Goal: Information Seeking & Learning: Understand process/instructions

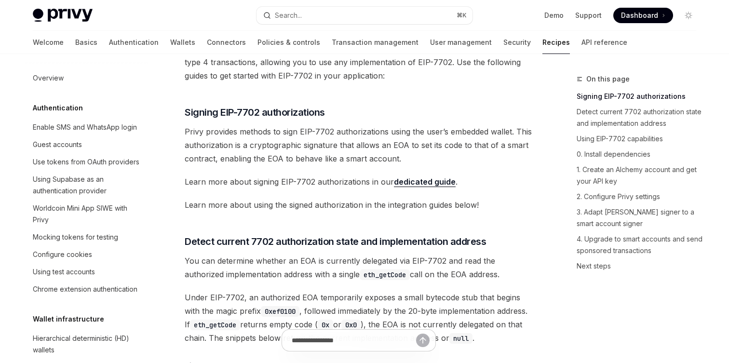
scroll to position [806, 0]
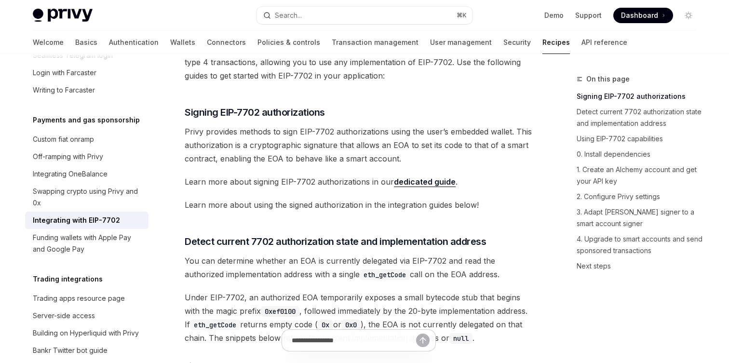
click at [348, 182] on span "Learn more about signing EIP-7702 authorizations in our dedicated guide ." at bounding box center [358, 181] width 347 height 13
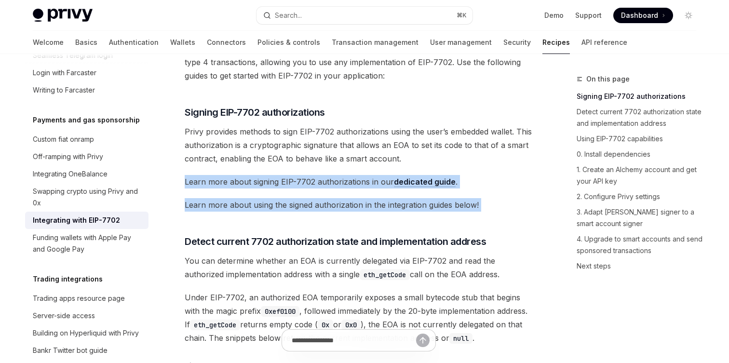
type textarea "*"
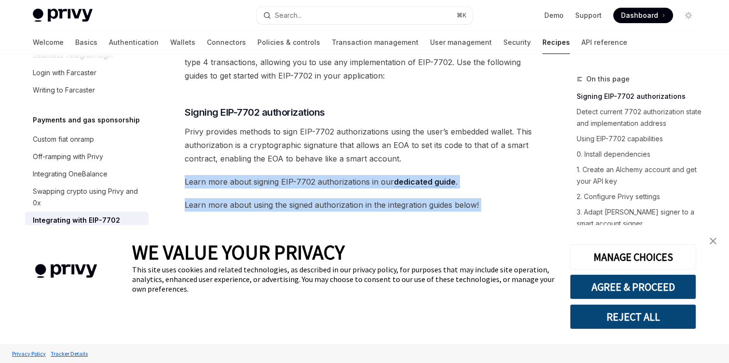
drag, startPoint x: 348, startPoint y: 182, endPoint x: 348, endPoint y: 200, distance: 17.4
click at [602, 284] on button "AGREE & PROCEED" at bounding box center [633, 286] width 126 height 25
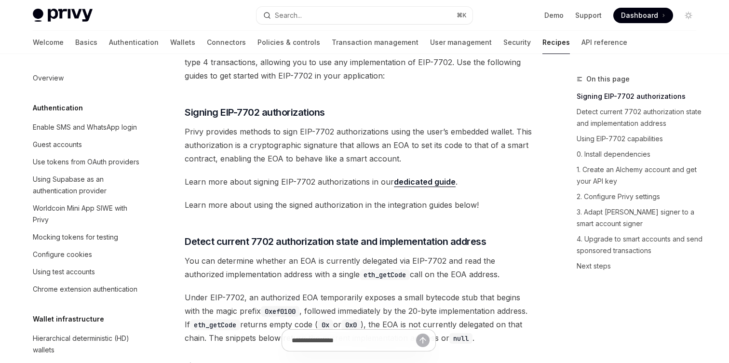
scroll to position [806, 0]
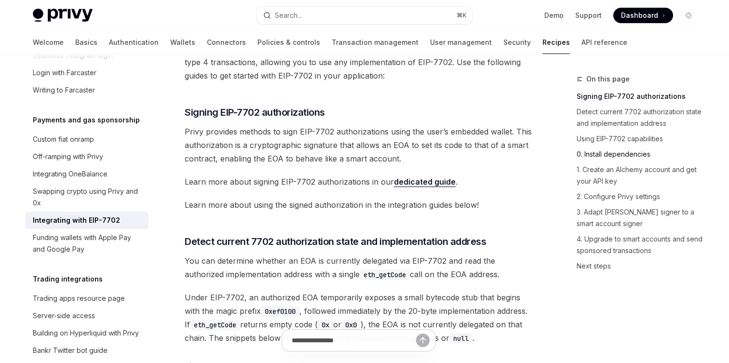
click at [604, 147] on link "0. Install dependencies" at bounding box center [639, 154] width 127 height 15
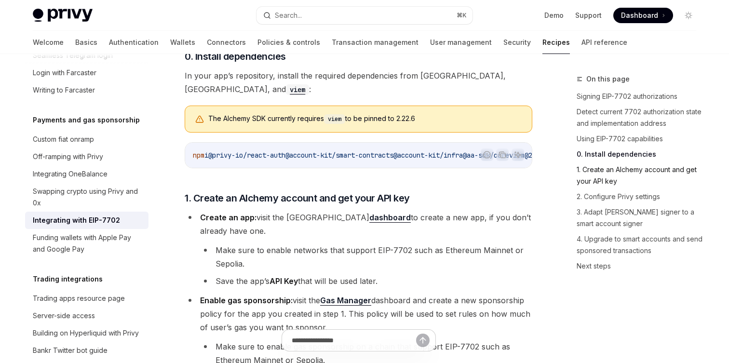
click at [605, 164] on link "1. Create an Alchemy account and get your API key" at bounding box center [639, 175] width 127 height 27
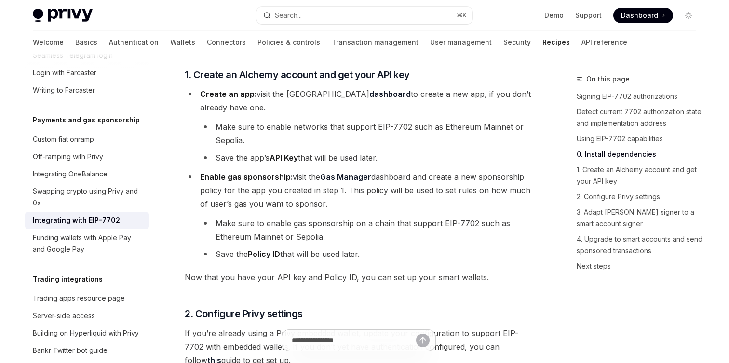
scroll to position [922, 0]
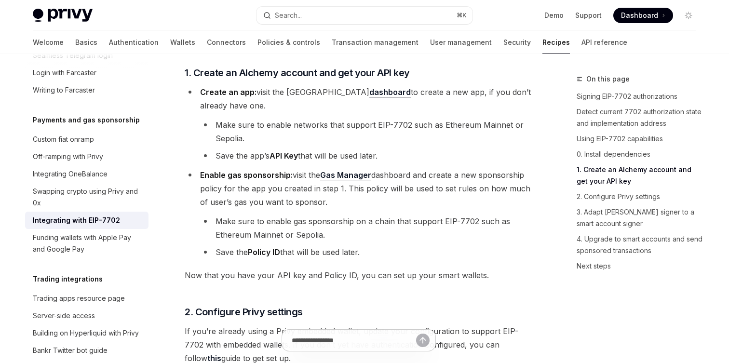
click at [351, 131] on li "Make sure to enable networks that support EIP-7702 such as Ethereum Mainnet or …" at bounding box center [366, 131] width 332 height 27
drag, startPoint x: 351, startPoint y: 131, endPoint x: 389, endPoint y: 131, distance: 38.1
click at [389, 131] on li "Make sure to enable networks that support EIP-7702 such as Ethereum Mainnet or …" at bounding box center [366, 131] width 332 height 27
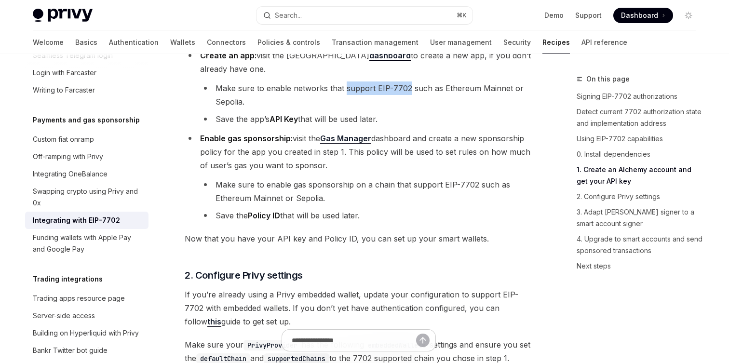
scroll to position [960, 0]
drag, startPoint x: 387, startPoint y: 132, endPoint x: 375, endPoint y: 203, distance: 72.4
click at [375, 203] on ul "Create an app: visit the Alchemy dashboard to create a new app, if you don’t al…" at bounding box center [358, 135] width 347 height 174
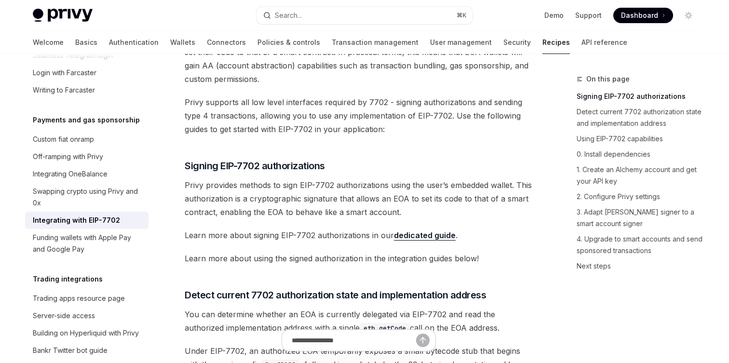
scroll to position [90, 0]
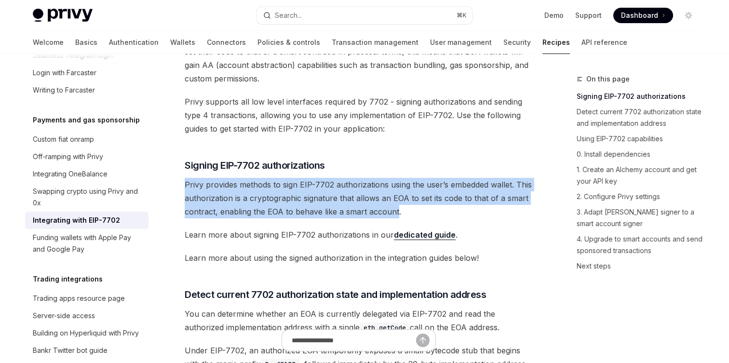
drag, startPoint x: 358, startPoint y: 171, endPoint x: 396, endPoint y: 214, distance: 56.7
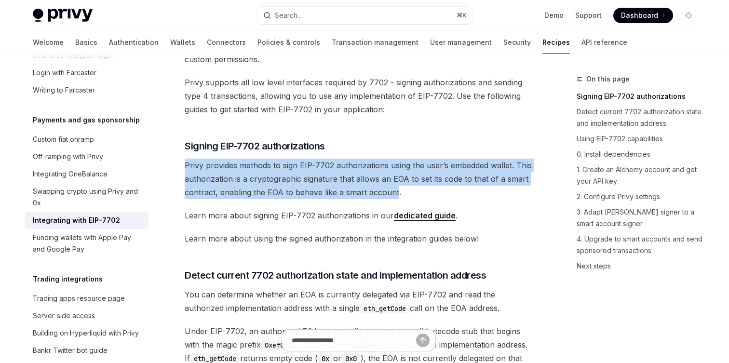
scroll to position [112, 0]
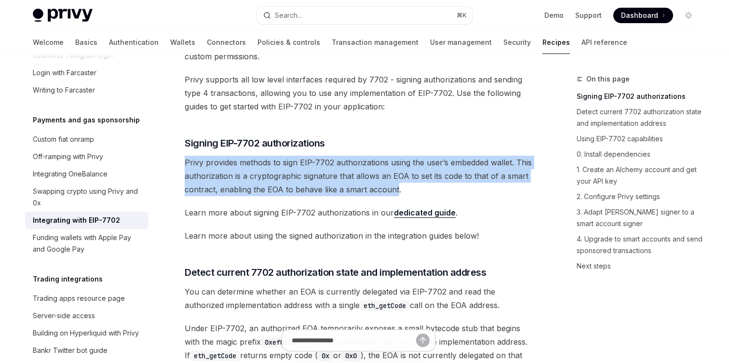
click at [408, 211] on link "dedicated guide" at bounding box center [425, 213] width 62 height 10
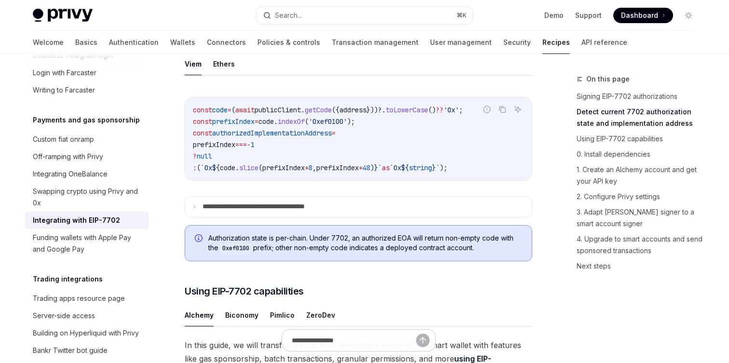
scroll to position [451, 0]
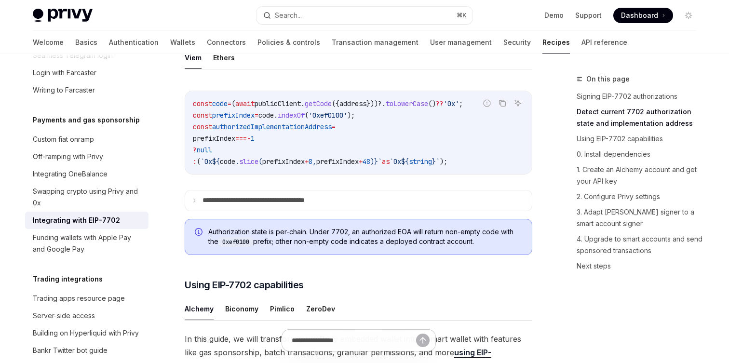
click at [324, 247] on span "Authorization state is per-chain. Under 7702, an authorized EOA will return non…" at bounding box center [365, 237] width 314 height 20
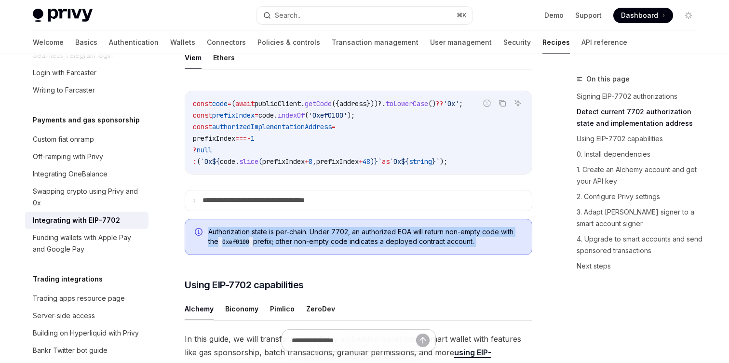
click at [324, 247] on span "Authorization state is per-chain. Under 7702, an authorized EOA will return non…" at bounding box center [365, 237] width 314 height 20
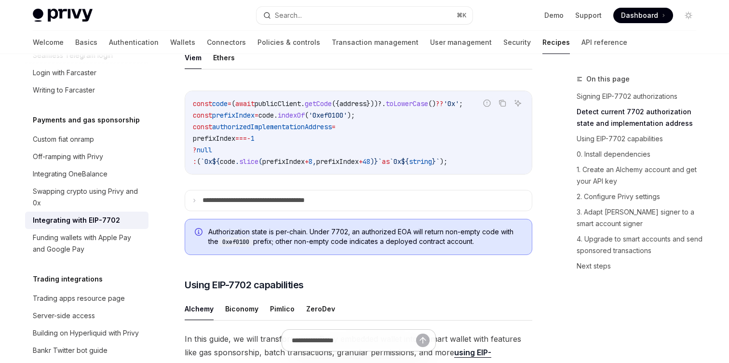
click at [324, 247] on span "Authorization state is per-chain. Under 7702, an authorized EOA will return non…" at bounding box center [365, 237] width 314 height 20
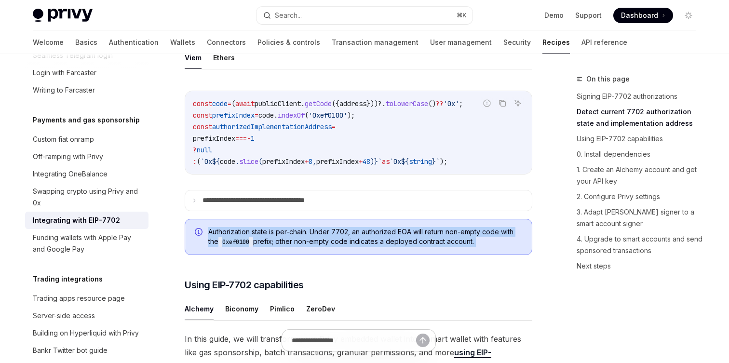
click at [324, 247] on span "Authorization state is per-chain. Under 7702, an authorized EOA will return non…" at bounding box center [365, 237] width 314 height 20
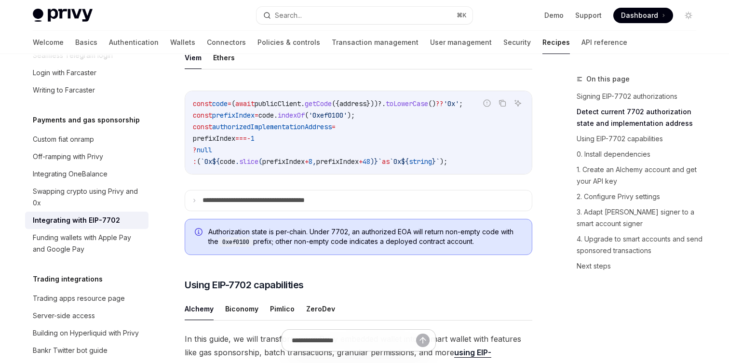
click at [324, 247] on span "Authorization state is per-chain. Under 7702, an authorized EOA will return non…" at bounding box center [365, 237] width 314 height 20
click at [338, 211] on summary "**********" at bounding box center [358, 200] width 347 height 20
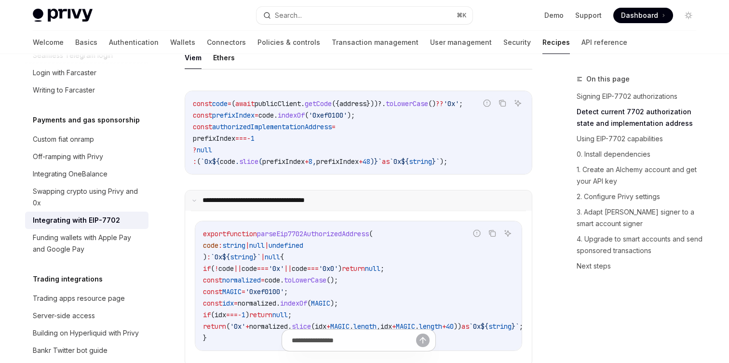
click at [338, 211] on summary "**********" at bounding box center [358, 200] width 347 height 20
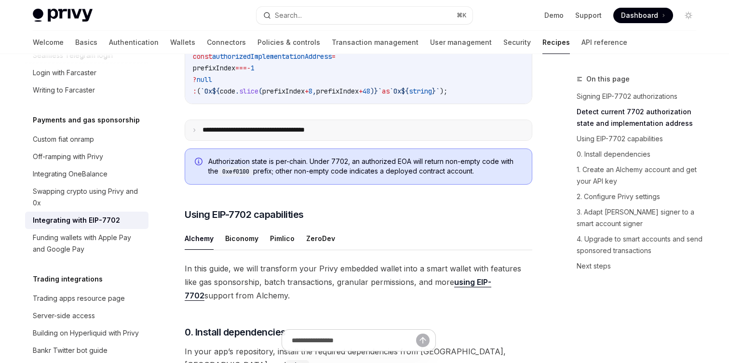
scroll to position [544, 0]
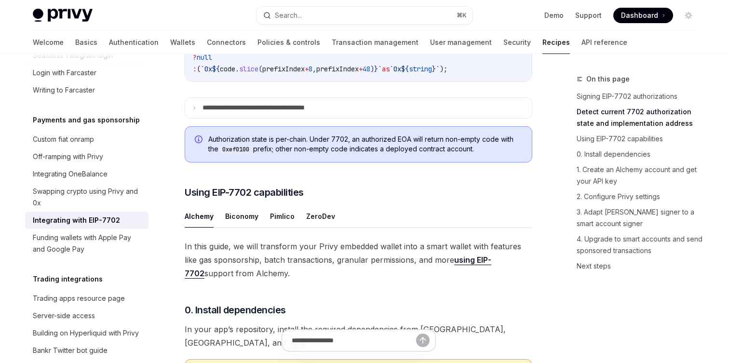
click at [260, 228] on ul "Alchemy Biconomy Pimlico ZeroDev" at bounding box center [358, 216] width 347 height 23
click at [275, 227] on button "Pimlico" at bounding box center [282, 216] width 25 height 23
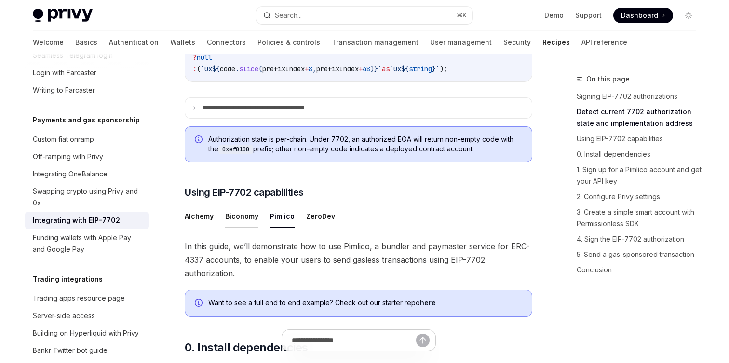
click at [244, 227] on button "Biconomy" at bounding box center [241, 216] width 33 height 23
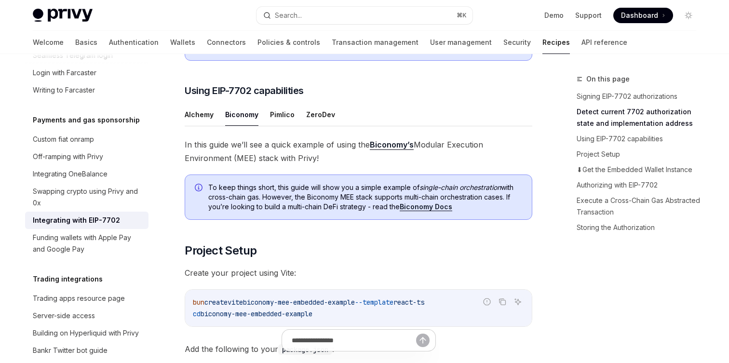
scroll to position [649, 0]
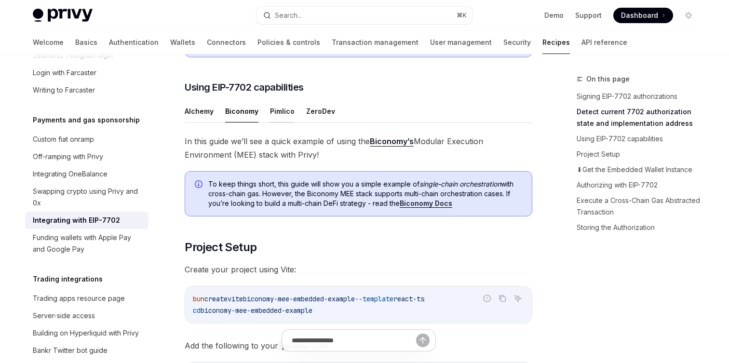
click at [273, 122] on button "Pimlico" at bounding box center [282, 111] width 25 height 23
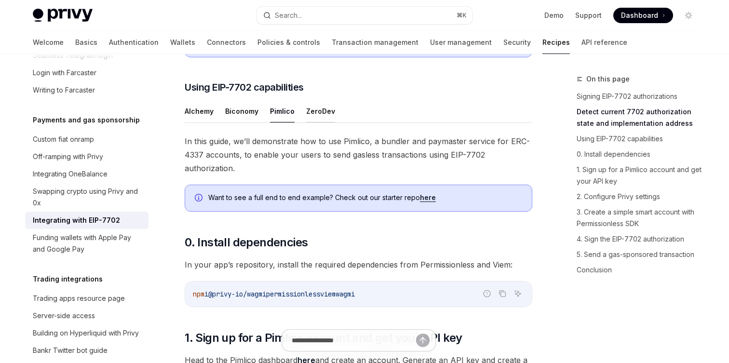
click at [306, 122] on button "ZeroDev" at bounding box center [320, 111] width 29 height 23
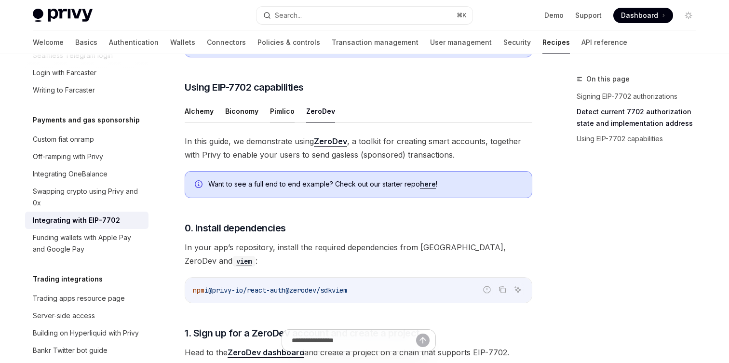
click at [277, 122] on button "Pimlico" at bounding box center [282, 111] width 25 height 23
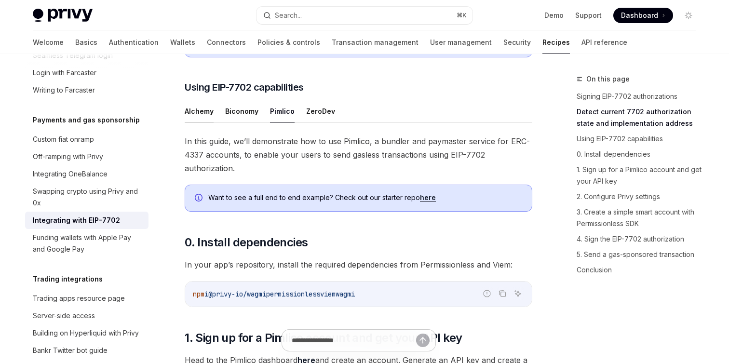
click at [200, 122] on button "Alchemy" at bounding box center [199, 111] width 29 height 23
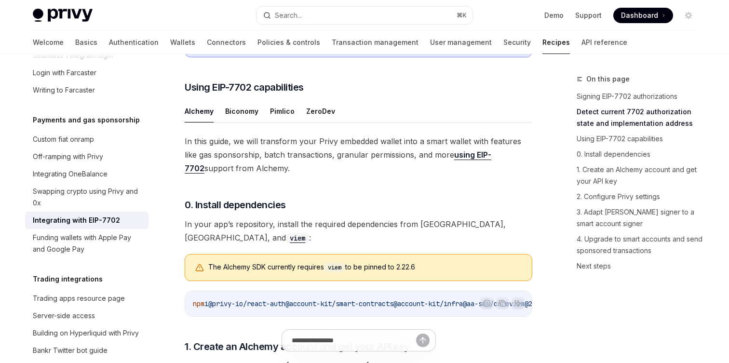
click at [232, 157] on span "In this guide, we will transform your Privy embedded wallet into a smart wallet…" at bounding box center [358, 154] width 347 height 40
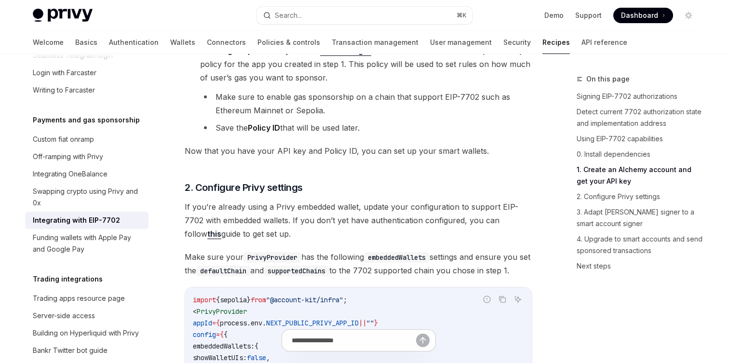
scroll to position [1023, 0]
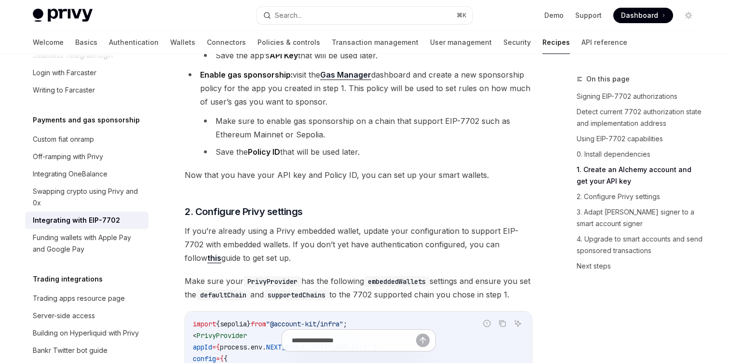
click at [291, 124] on li "Make sure to enable gas sponsorship on a chain that support EIP-7702 such as Et…" at bounding box center [366, 127] width 332 height 27
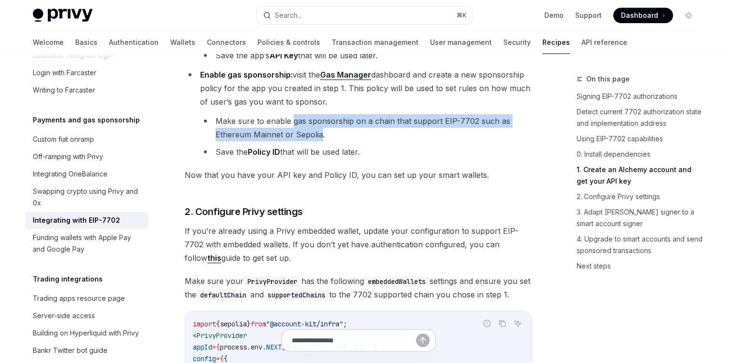
drag, startPoint x: 291, startPoint y: 124, endPoint x: 314, endPoint y: 139, distance: 27.8
click at [314, 139] on li "Make sure to enable gas sponsorship on a chain that support EIP-7702 such as Et…" at bounding box center [366, 127] width 332 height 27
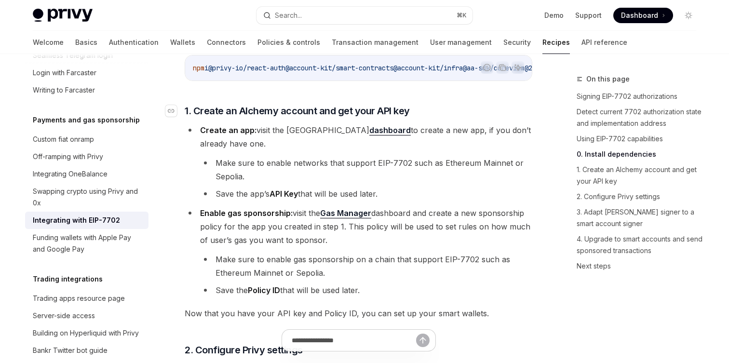
click at [271, 118] on span "1. Create an Alchemy account and get your API key" at bounding box center [297, 110] width 225 height 13
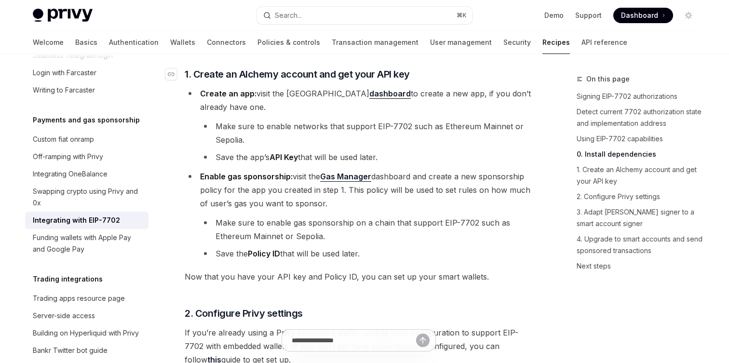
click at [271, 121] on li "Create an app: visit the Alchemy dashboard to create a new app, if you don’t al…" at bounding box center [358, 125] width 347 height 77
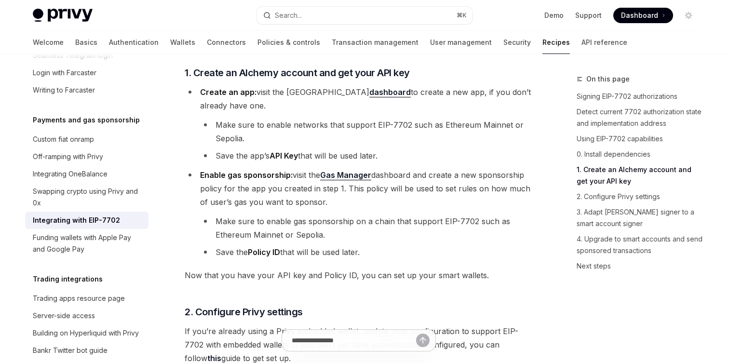
click at [369, 97] on link "dashboard" at bounding box center [389, 92] width 41 height 10
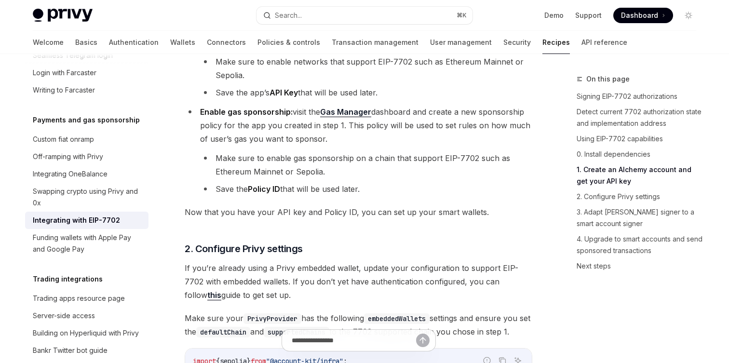
scroll to position [989, 0]
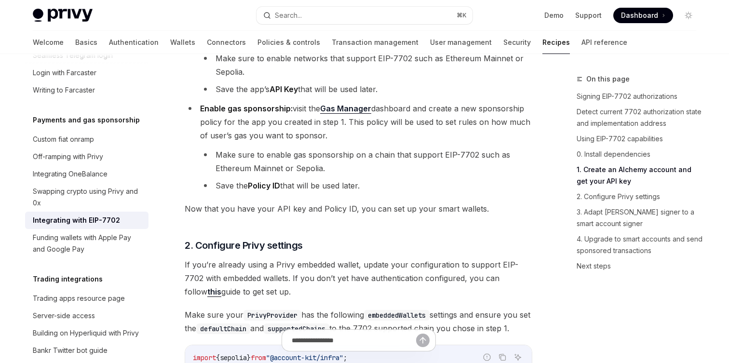
click at [654, 163] on link "1. Create an Alchemy account and get your API key" at bounding box center [639, 175] width 127 height 27
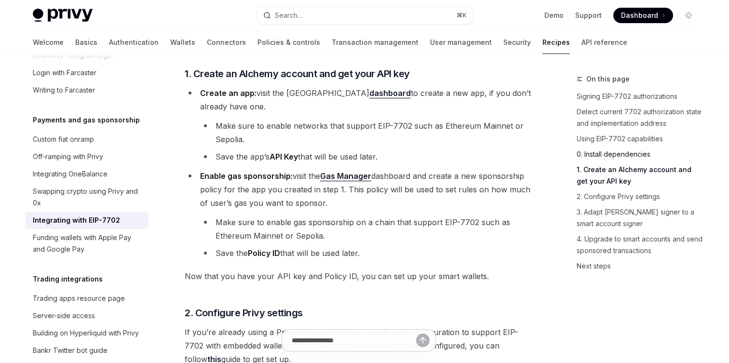
click at [641, 156] on link "0. Install dependencies" at bounding box center [639, 154] width 127 height 15
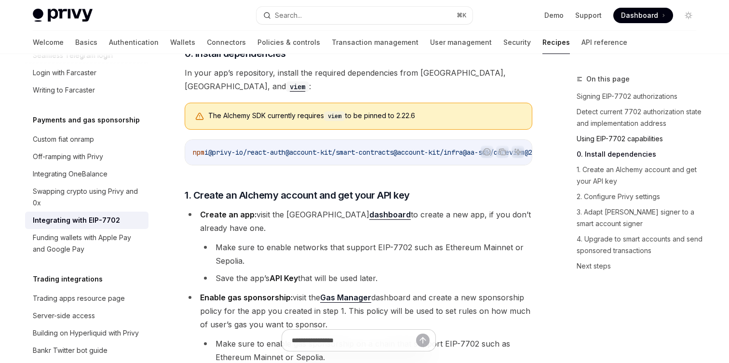
click at [637, 143] on link "Using EIP-7702 capabilities" at bounding box center [639, 138] width 127 height 15
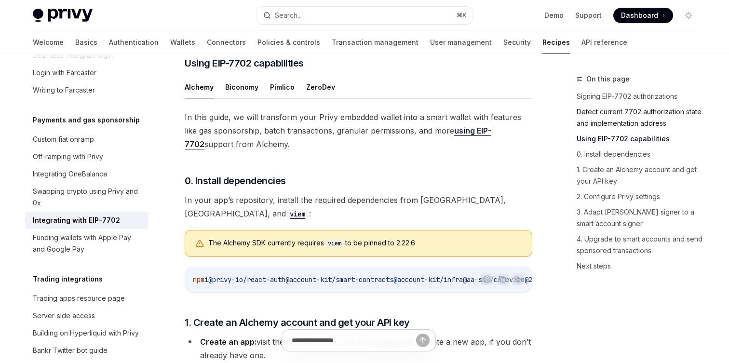
click at [631, 115] on link "Detect current 7702 authorization state and implementation address" at bounding box center [639, 117] width 127 height 27
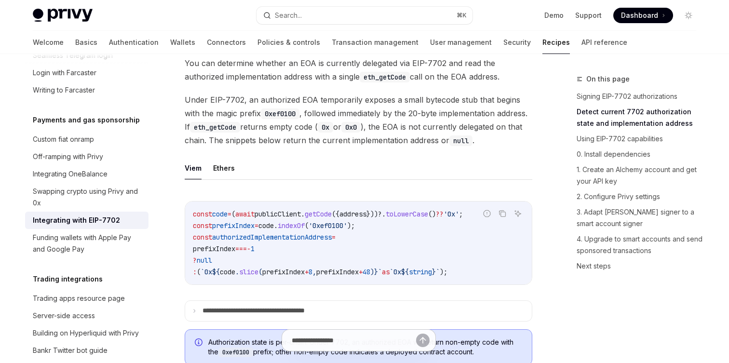
scroll to position [305, 0]
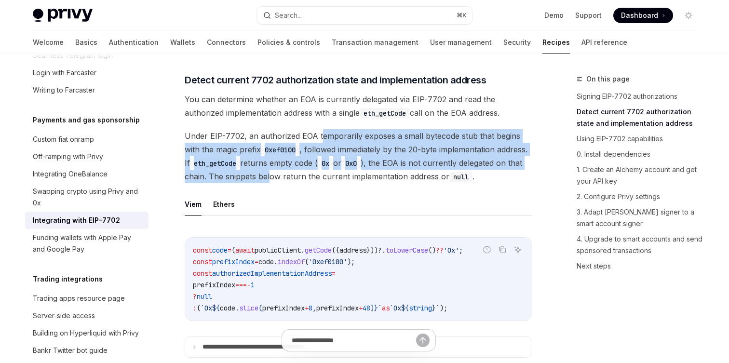
drag, startPoint x: 319, startPoint y: 131, endPoint x: 336, endPoint y: 179, distance: 50.9
click at [336, 179] on span "Under EIP-7702, an authorized EOA temporarily exposes a small bytecode stub tha…" at bounding box center [358, 156] width 347 height 54
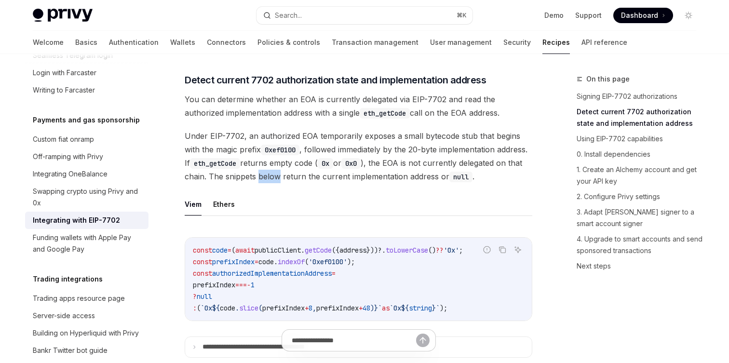
click at [336, 179] on span "Under EIP-7702, an authorized EOA temporarily exposes a small bytecode stub tha…" at bounding box center [358, 156] width 347 height 54
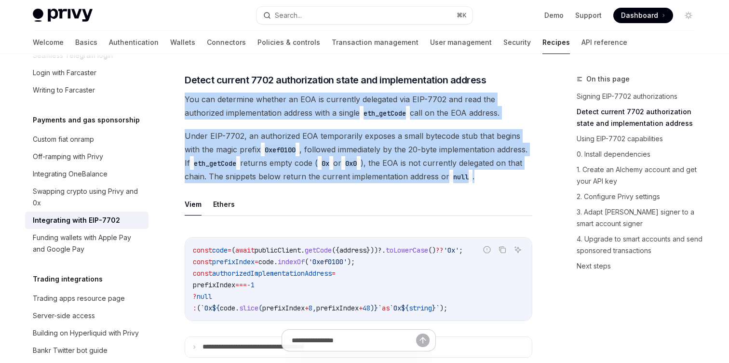
drag, startPoint x: 336, startPoint y: 179, endPoint x: 299, endPoint y: 107, distance: 80.6
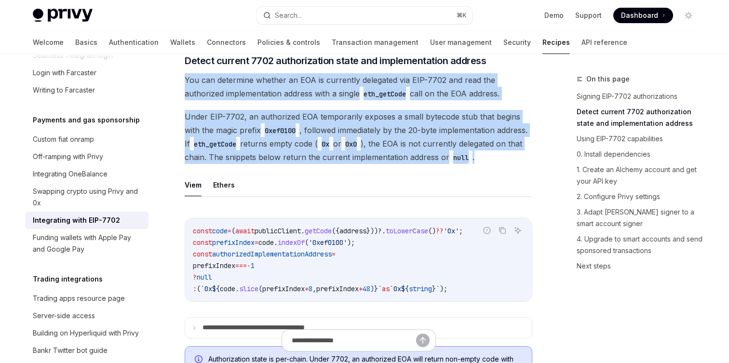
scroll to position [325, 0]
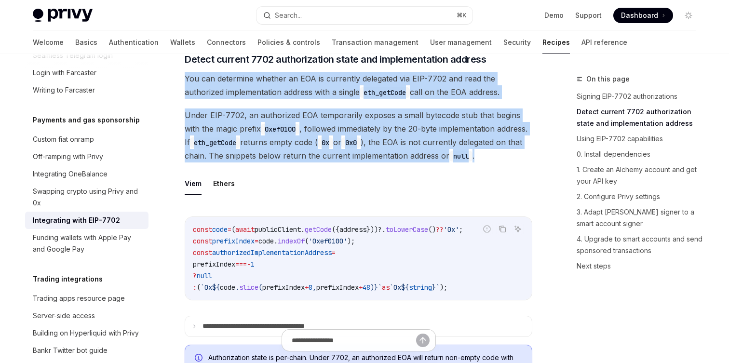
click at [303, 162] on span "Under EIP-7702, an authorized EOA temporarily exposes a small bytecode stub tha…" at bounding box center [358, 135] width 347 height 54
drag, startPoint x: 303, startPoint y: 165, endPoint x: 274, endPoint y: 69, distance: 99.9
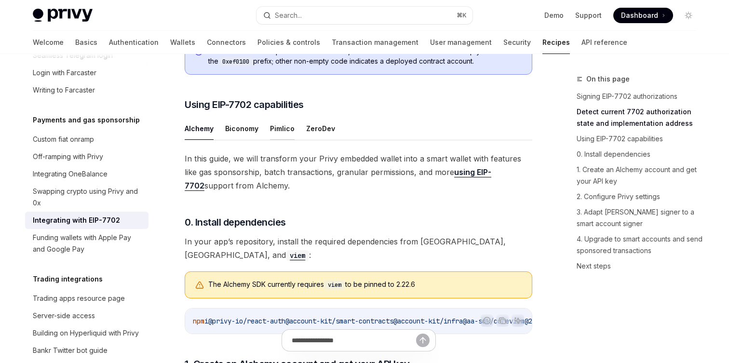
scroll to position [633, 0]
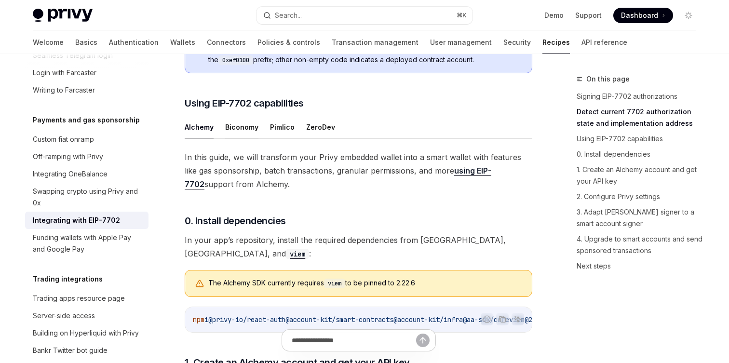
click at [241, 138] on button "Biconomy" at bounding box center [241, 127] width 33 height 23
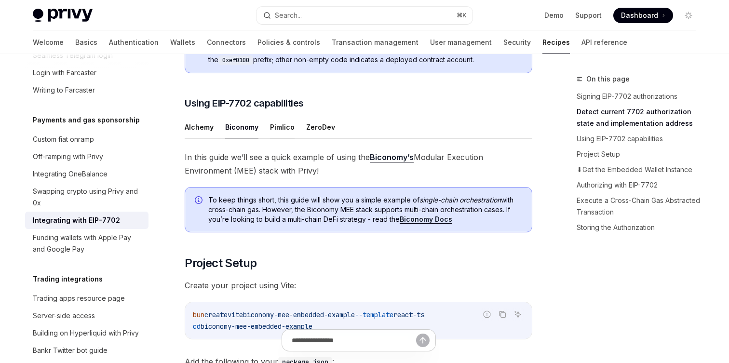
click at [272, 138] on button "Pimlico" at bounding box center [282, 127] width 25 height 23
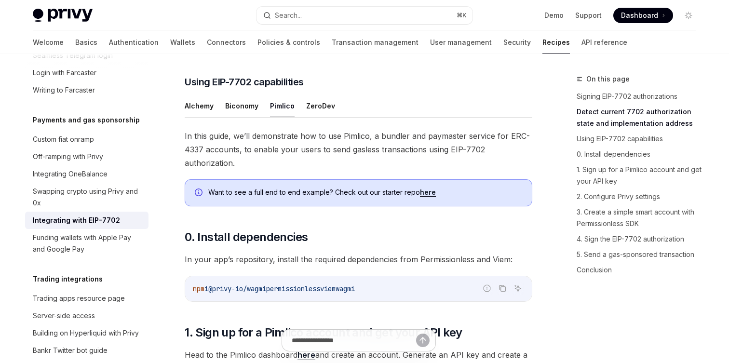
scroll to position [592, 0]
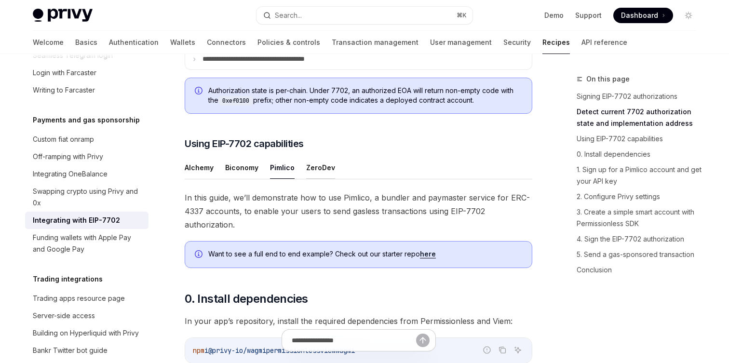
click at [327, 179] on button "ZeroDev" at bounding box center [320, 167] width 29 height 23
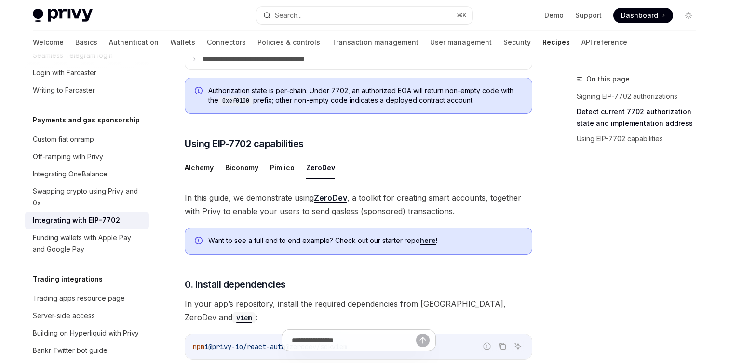
click at [334, 203] on link "ZeroDev" at bounding box center [330, 198] width 33 height 10
click at [277, 176] on button "Pimlico" at bounding box center [282, 167] width 25 height 23
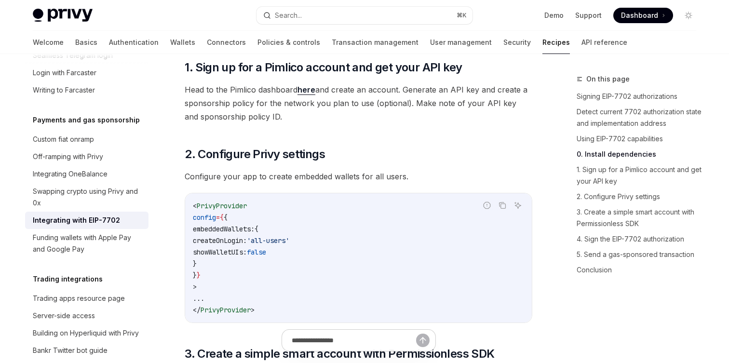
scroll to position [929, 0]
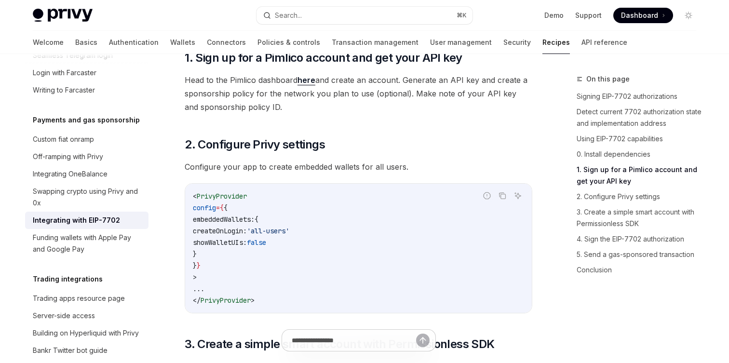
click at [302, 85] on link "here" at bounding box center [306, 80] width 18 height 10
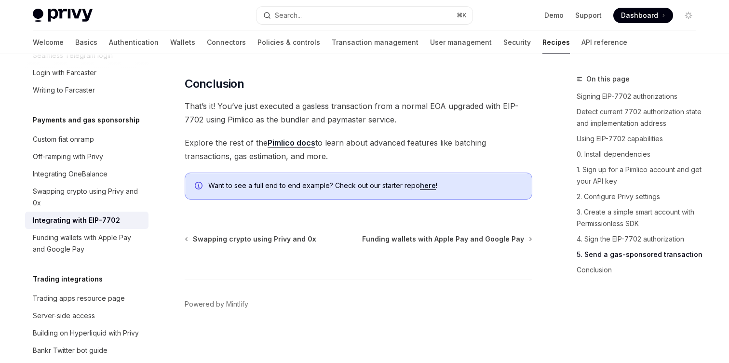
scroll to position [2516, 0]
drag, startPoint x: 291, startPoint y: 130, endPoint x: 397, endPoint y: 160, distance: 110.2
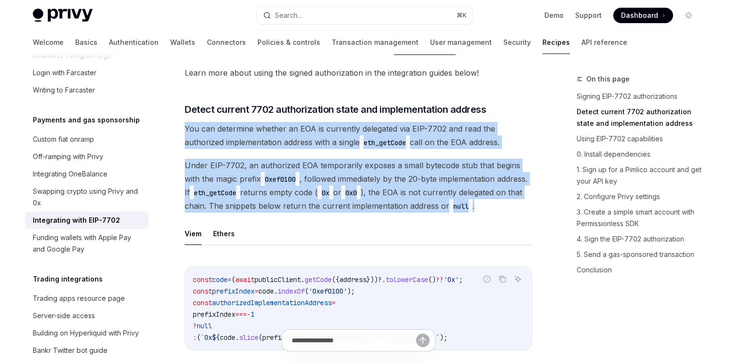
scroll to position [0, 0]
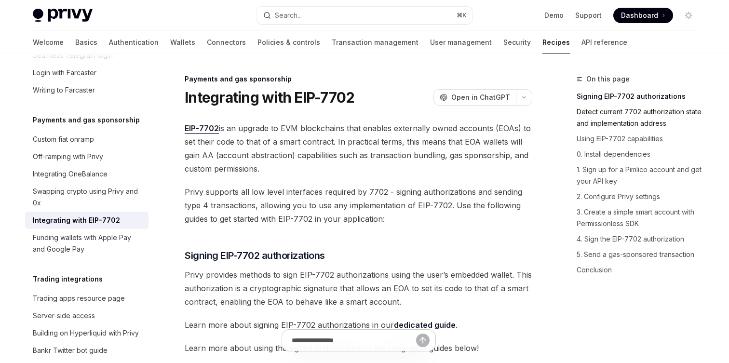
click at [645, 104] on link "Detect current 7702 authorization state and implementation address" at bounding box center [639, 117] width 127 height 27
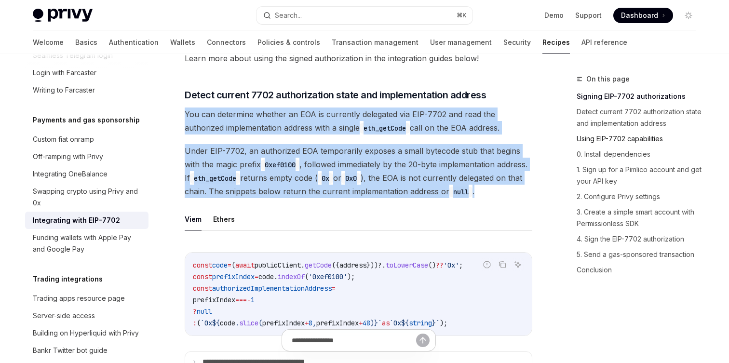
click at [639, 141] on link "Using EIP-7702 capabilities" at bounding box center [639, 138] width 127 height 15
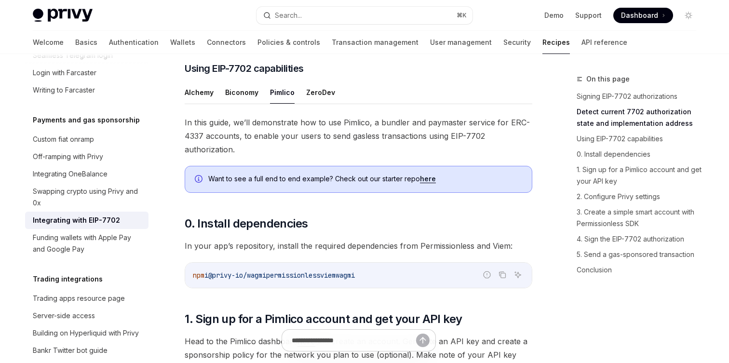
scroll to position [673, 0]
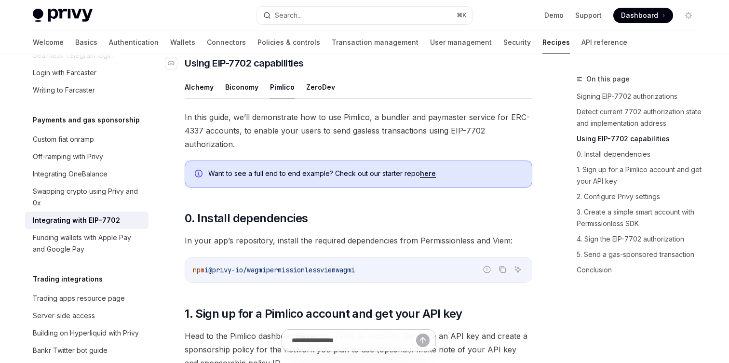
click at [243, 70] on span "Using EIP-7702 capabilities" at bounding box center [244, 62] width 119 height 13
drag, startPoint x: 243, startPoint y: 77, endPoint x: 223, endPoint y: 79, distance: 20.3
click at [223, 70] on span "Using EIP-7702 capabilities" at bounding box center [244, 62] width 119 height 13
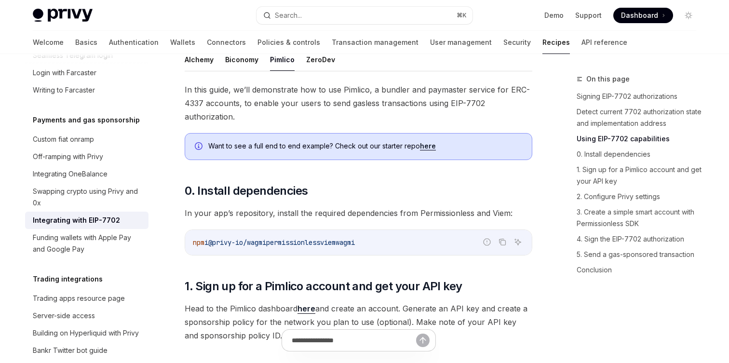
scroll to position [698, 0]
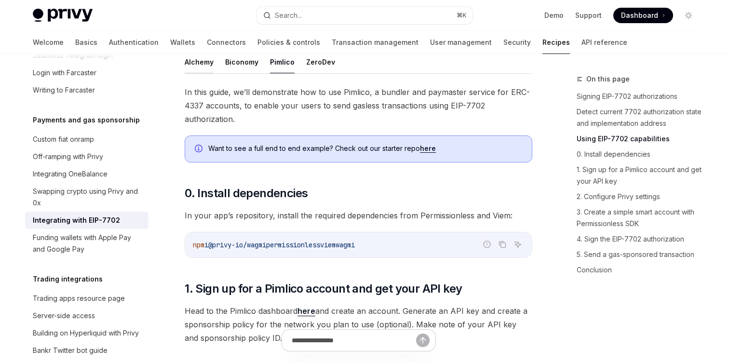
click at [198, 73] on button "Alchemy" at bounding box center [199, 62] width 29 height 23
type textarea "*"
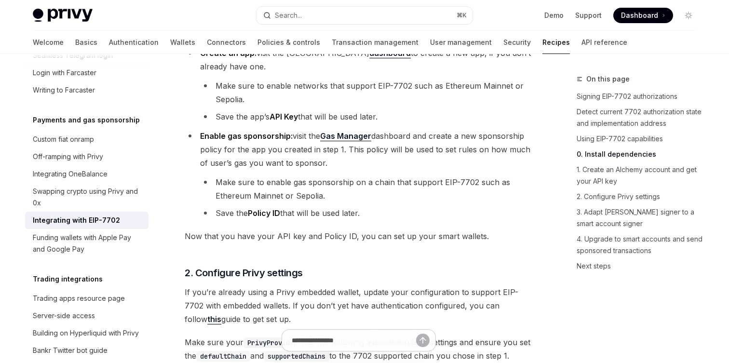
scroll to position [1264, 0]
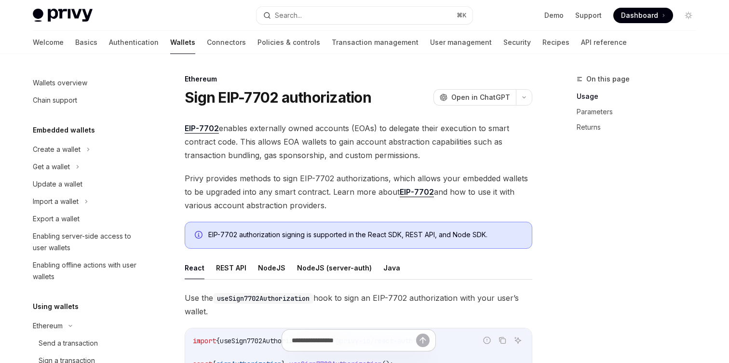
scroll to position [221, 0]
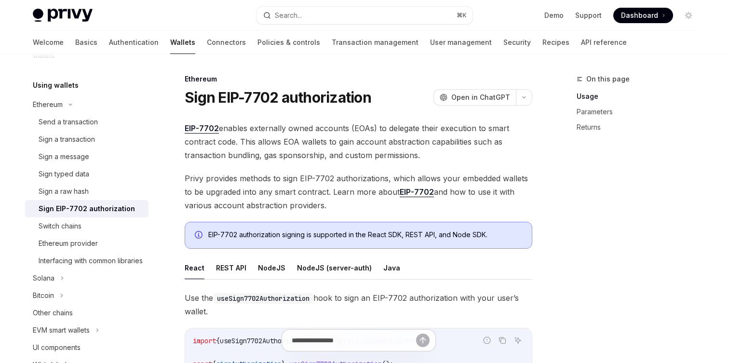
click at [388, 122] on span "EIP-7702 enables externally owned accounts (EOAs) to delegate their execution t…" at bounding box center [358, 141] width 347 height 40
click at [447, 98] on icon "OpenAI" at bounding box center [444, 97] width 8 height 8
click at [66, 208] on div "Sign EIP-7702 authorization" at bounding box center [87, 209] width 96 height 12
click at [330, 176] on span "Privy provides methods to sign EIP-7702 authorizations, which allows your embed…" at bounding box center [358, 192] width 347 height 40
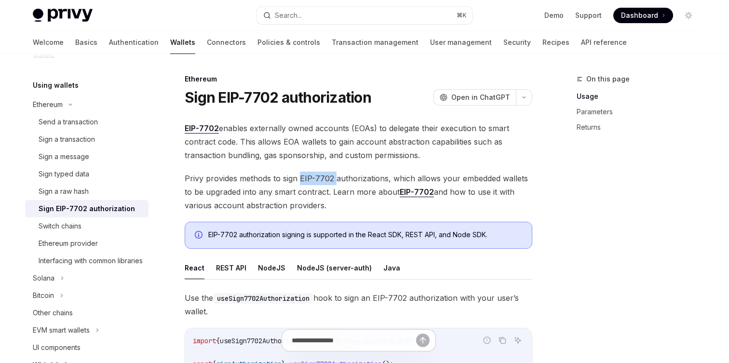
drag, startPoint x: 330, startPoint y: 176, endPoint x: 306, endPoint y: 178, distance: 24.2
click at [306, 178] on span "Privy provides methods to sign EIP-7702 authorizations, which allows your embed…" at bounding box center [358, 192] width 347 height 40
click at [297, 258] on button "NodeJS (server-auth)" at bounding box center [334, 267] width 75 height 23
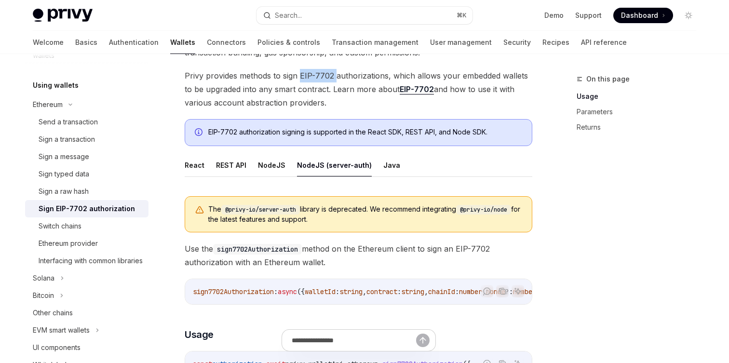
scroll to position [107, 0]
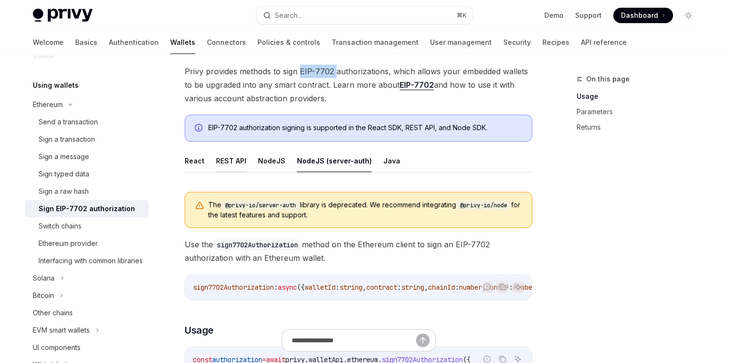
click at [222, 157] on button "REST API" at bounding box center [231, 160] width 30 height 23
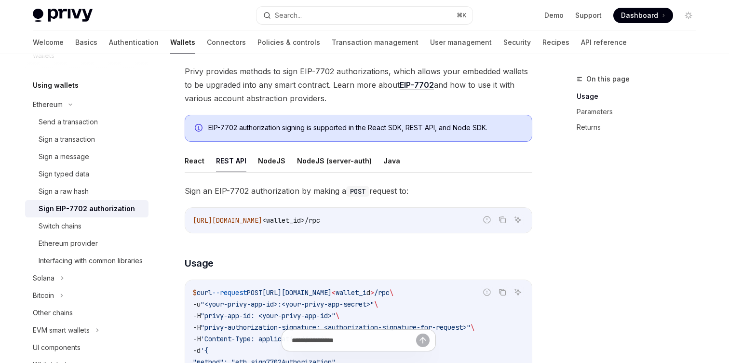
click at [209, 159] on ul "React REST API NodeJS NodeJS (server-auth) Java" at bounding box center [358, 160] width 347 height 23
click at [202, 159] on button "React" at bounding box center [195, 160] width 20 height 23
type textarea "*"
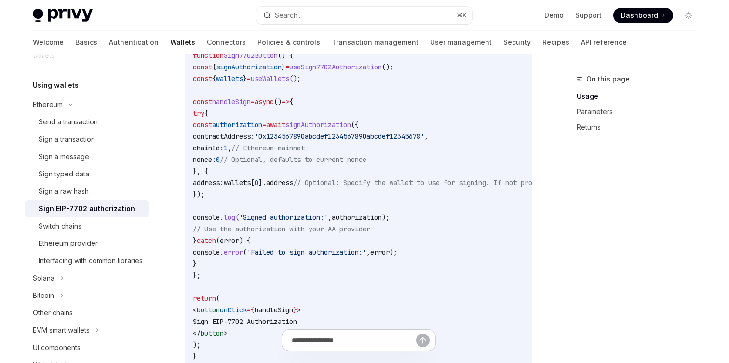
scroll to position [389, 0]
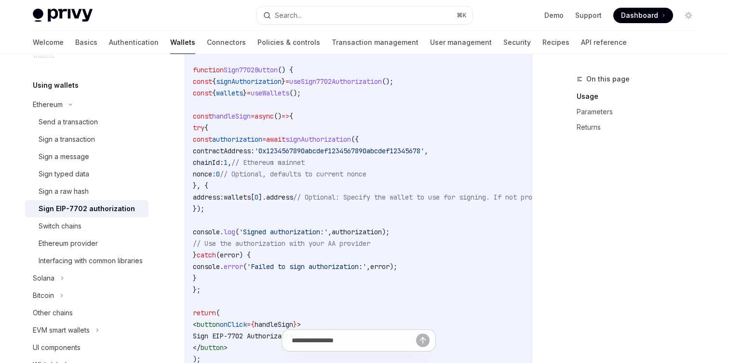
click at [327, 230] on span "'Signed authorization:'" at bounding box center [283, 231] width 89 height 9
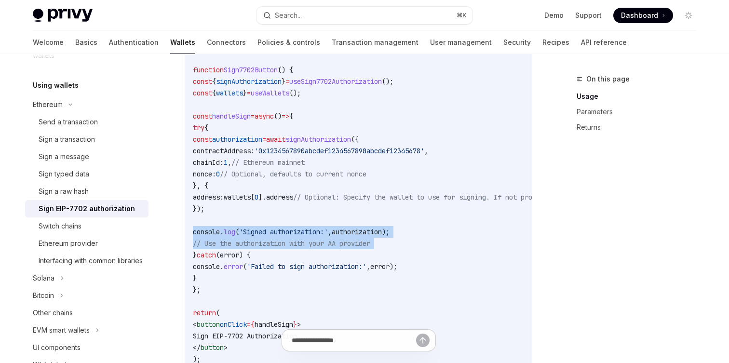
drag, startPoint x: 327, startPoint y: 230, endPoint x: 333, endPoint y: 239, distance: 10.4
click at [333, 239] on code "import { useSign7702Authorization , useWallets } from '@privy-io/react-auth' ; …" at bounding box center [445, 208] width 505 height 335
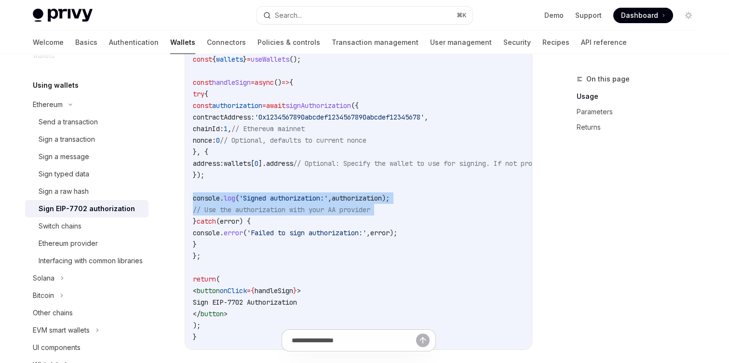
scroll to position [408, 0]
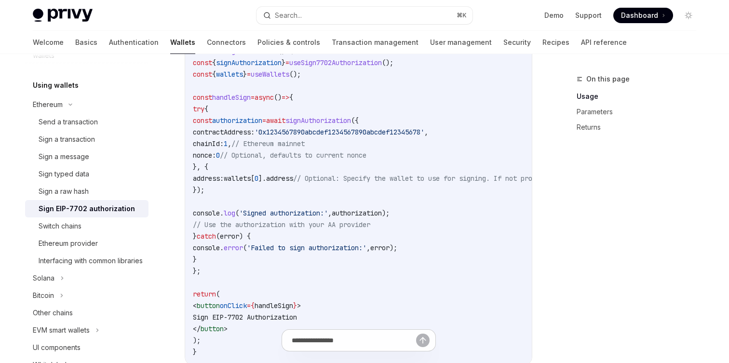
click at [379, 114] on code "import { useSign7702Authorization , useWallets } from '@privy-io/react-auth' ; …" at bounding box center [445, 189] width 505 height 335
click at [379, 115] on code "import { useSign7702Authorization , useWallets } from '@privy-io/react-auth' ; …" at bounding box center [445, 189] width 505 height 335
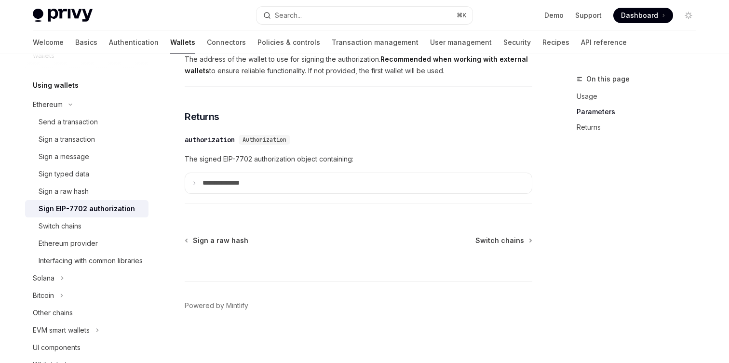
scroll to position [947, 0]
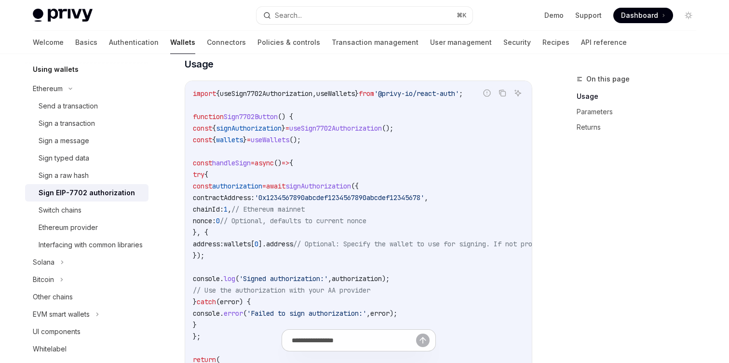
scroll to position [583, 0]
